Goal: Transaction & Acquisition: Purchase product/service

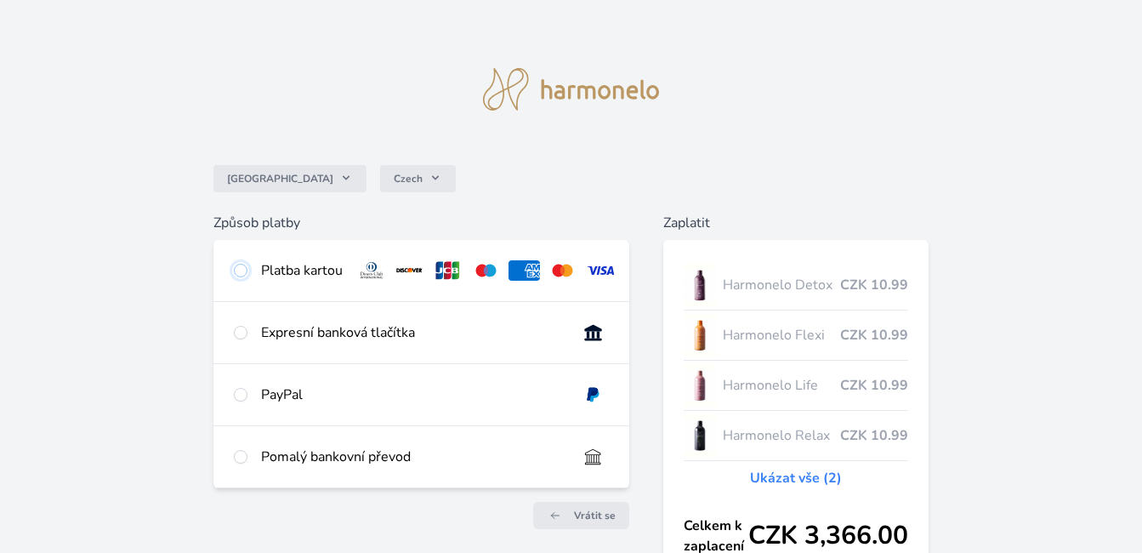
click at [237, 270] on input "radio" at bounding box center [241, 271] width 14 height 14
radio input "true"
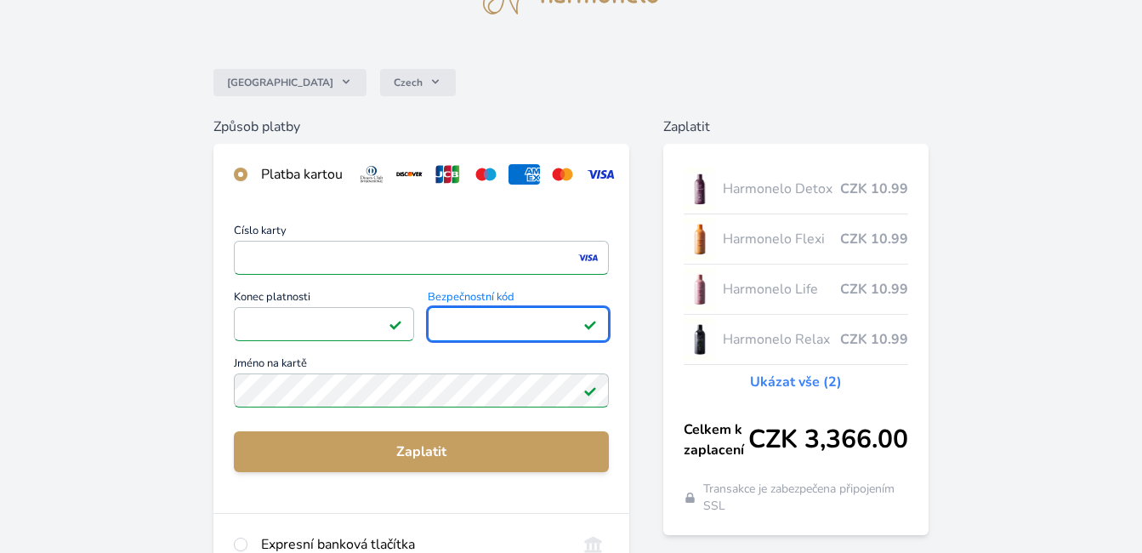
scroll to position [98, 0]
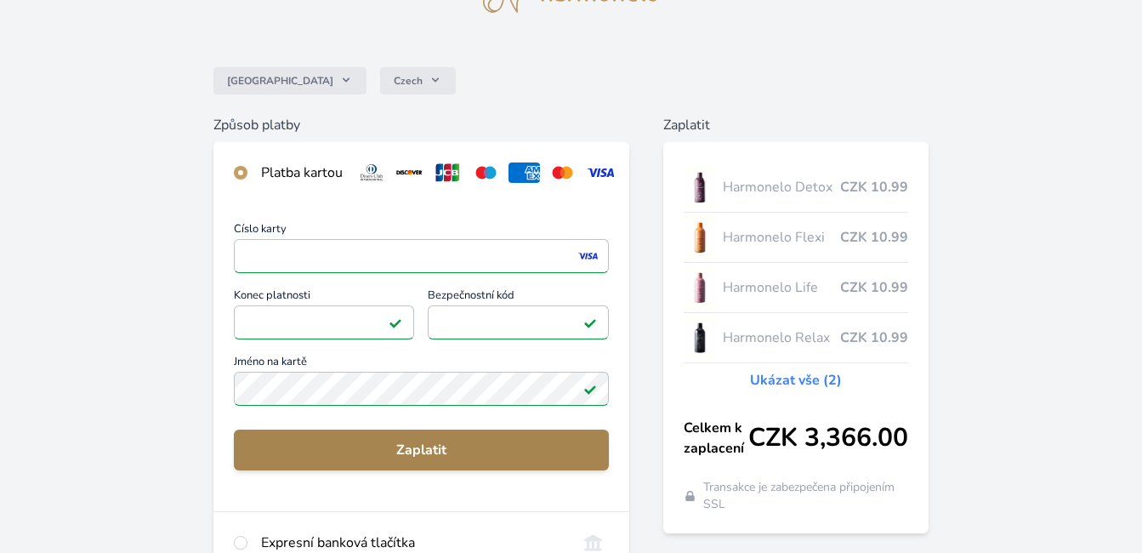
click at [392, 455] on span "Zaplatit" at bounding box center [421, 450] width 348 height 20
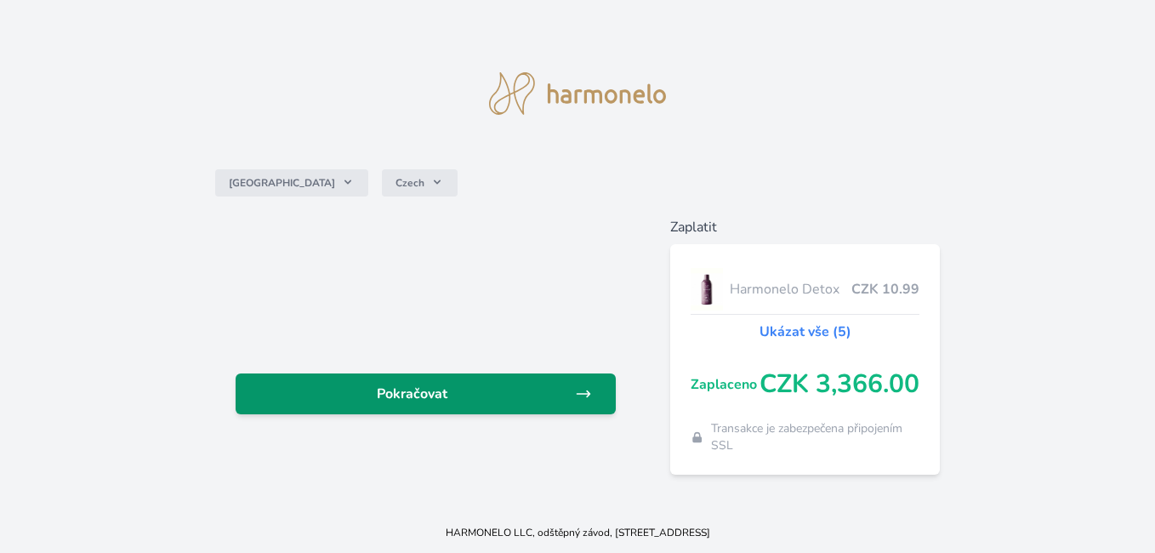
click at [540, 381] on link "Pokračovat" at bounding box center [426, 393] width 380 height 41
